Goal: Share content

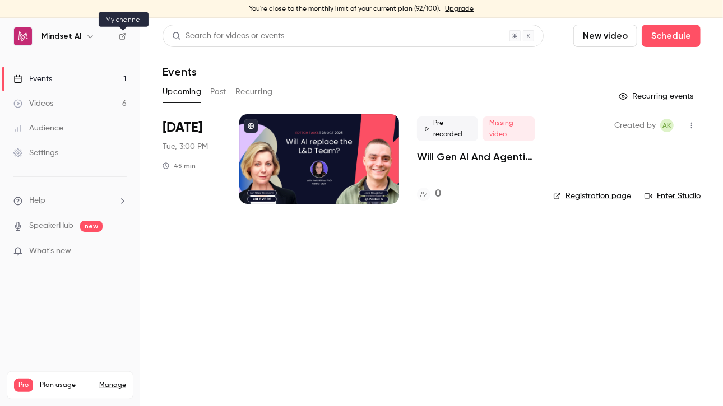
click at [126, 36] on icon at bounding box center [123, 36] width 8 height 8
click at [492, 160] on p "Will Gen AI And Agentic AI Replace The L&D Team? | EdTech Talks EP3" at bounding box center [476, 156] width 118 height 13
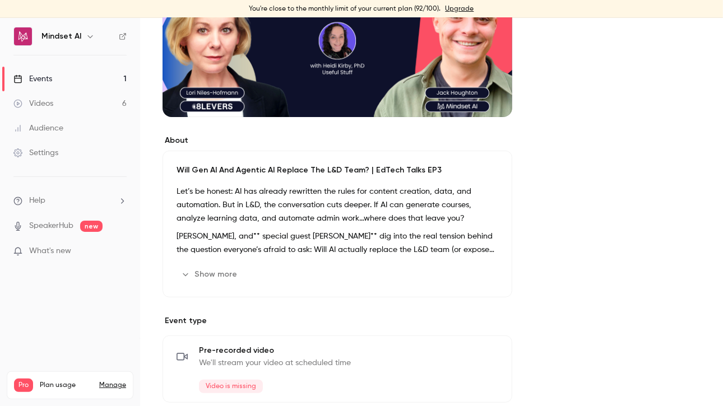
scroll to position [261, 0]
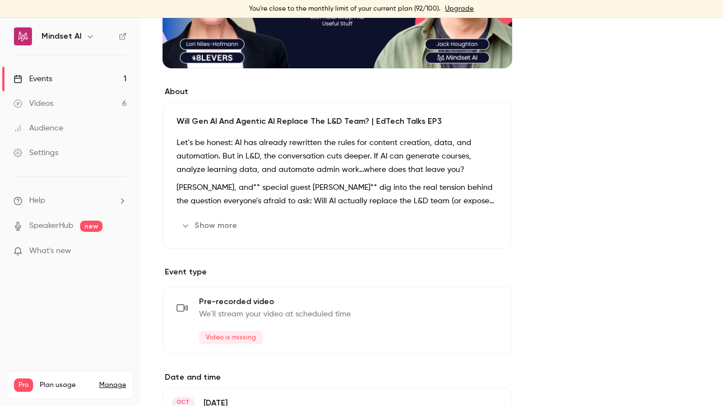
click at [296, 179] on div "Let’s be honest: AI has already rewritten the rules for content creation, data,…" at bounding box center [337, 172] width 322 height 72
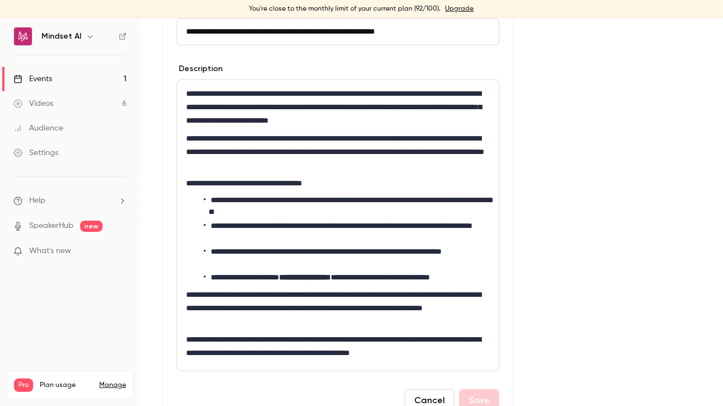
scroll to position [411, 0]
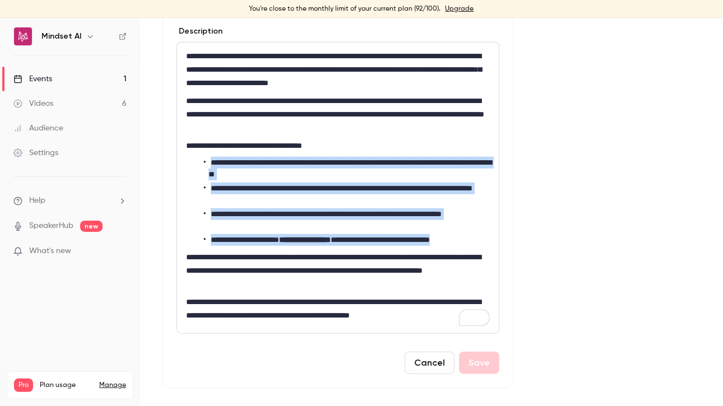
drag, startPoint x: 208, startPoint y: 162, endPoint x: 485, endPoint y: 237, distance: 286.8
click at [485, 237] on ul "**********" at bounding box center [338, 201] width 304 height 89
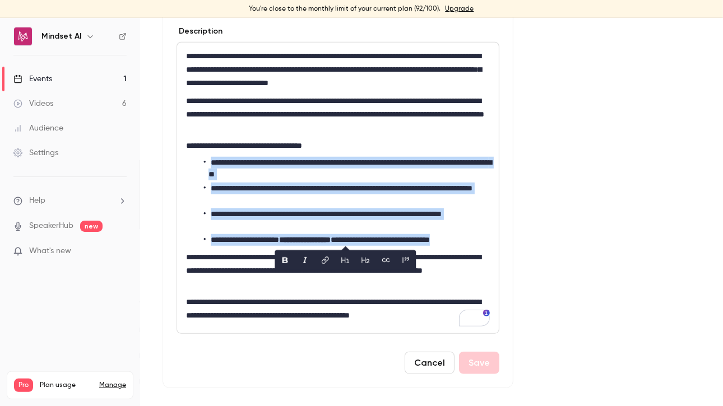
copy ul "**********"
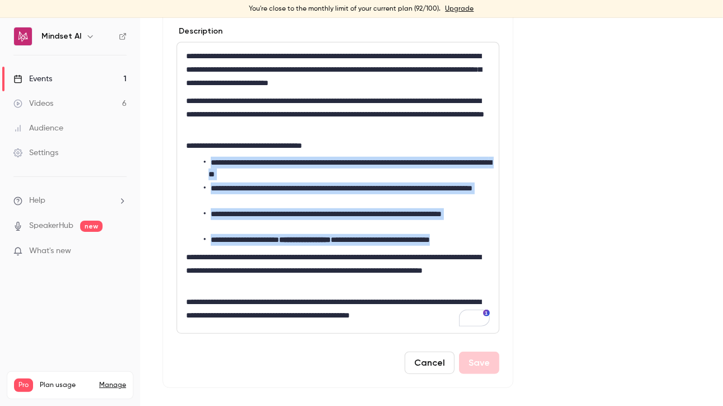
click at [226, 164] on li "**********" at bounding box center [347, 169] width 286 height 24
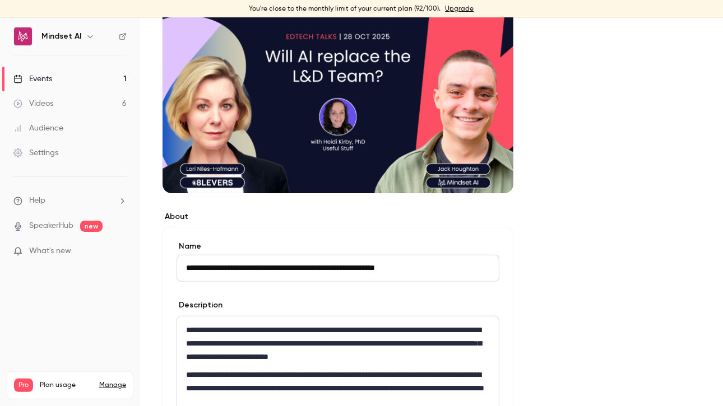
scroll to position [0, 0]
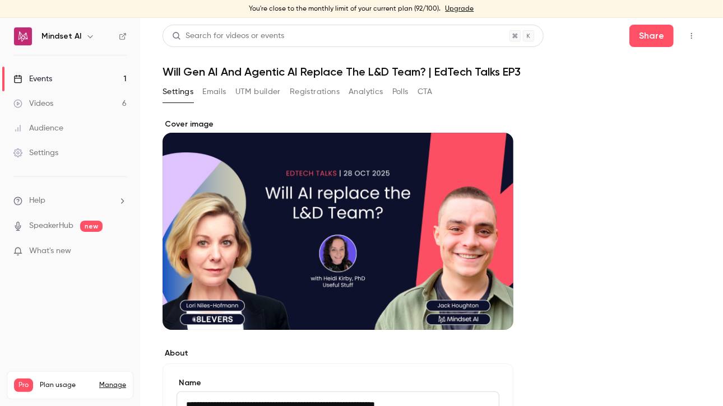
click at [50, 83] on div "Events" at bounding box center [32, 78] width 39 height 11
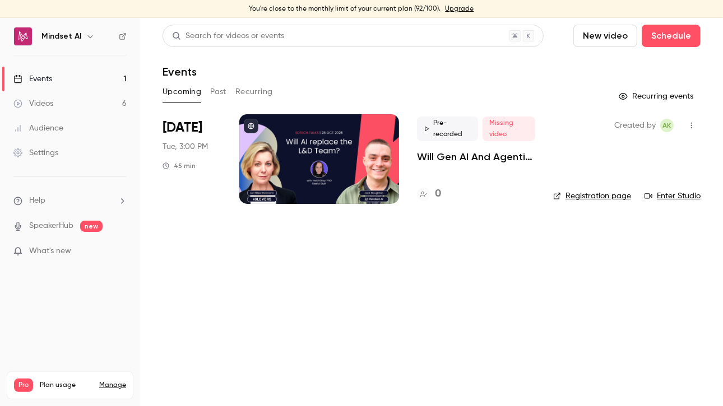
click at [463, 152] on p "Will Gen AI And Agentic AI Replace The L&D Team? | EdTech Talks EP3" at bounding box center [476, 156] width 118 height 13
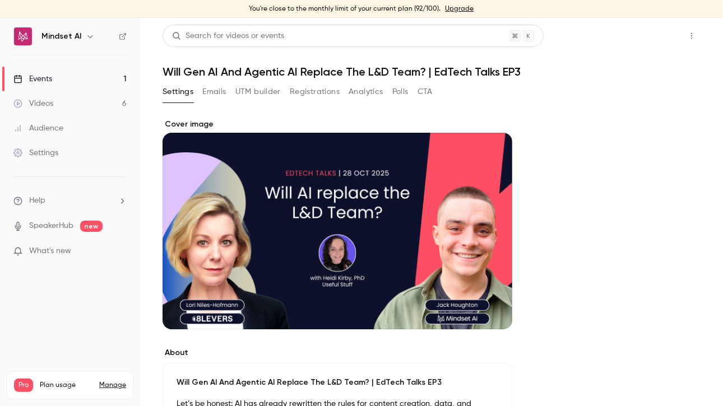
click at [640, 35] on button "Share" at bounding box center [651, 36] width 44 height 22
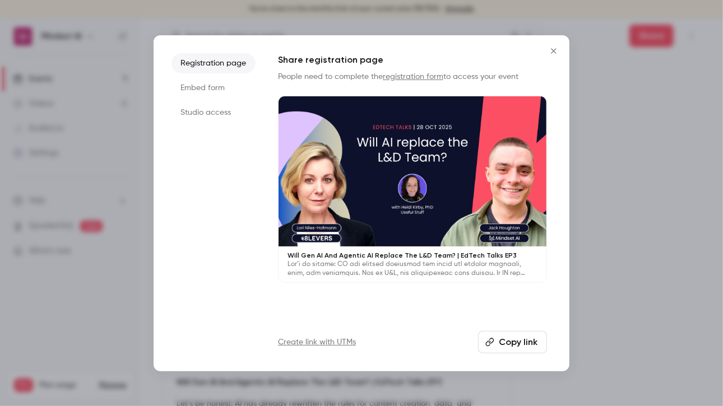
click at [501, 347] on button "Copy link" at bounding box center [512, 342] width 69 height 22
click at [503, 336] on button "Copied!" at bounding box center [514, 342] width 64 height 22
click at [722, 281] on div at bounding box center [361, 203] width 723 height 406
